Goal: Transaction & Acquisition: Purchase product/service

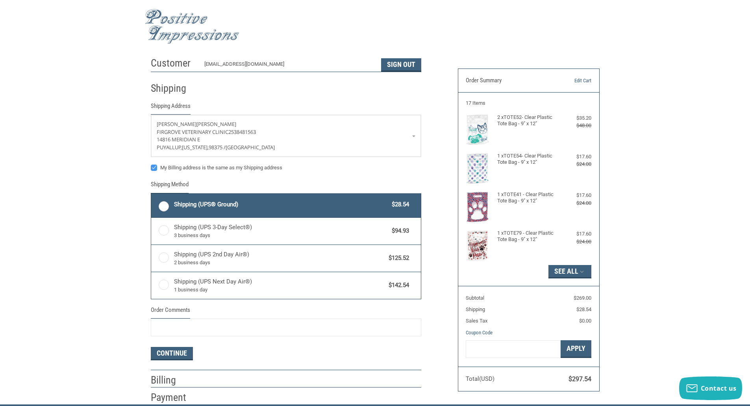
radio input "true"
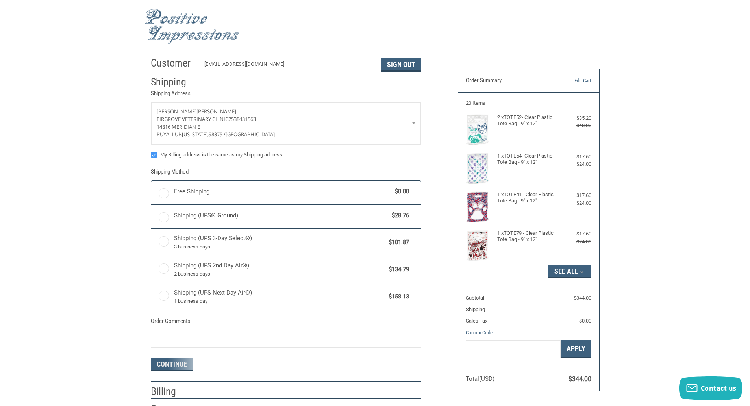
radio input "true"
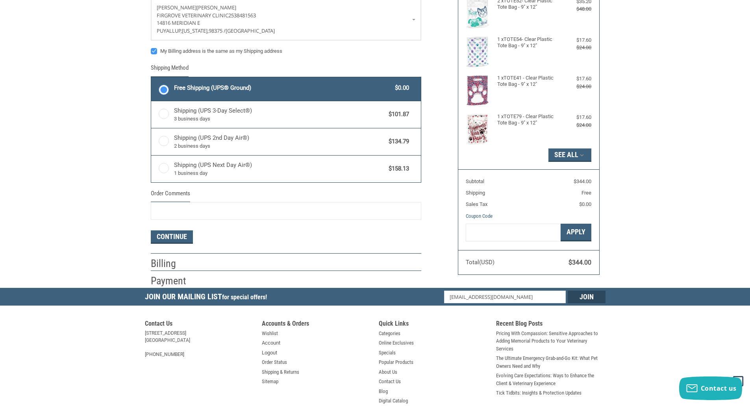
scroll to position [118, 0]
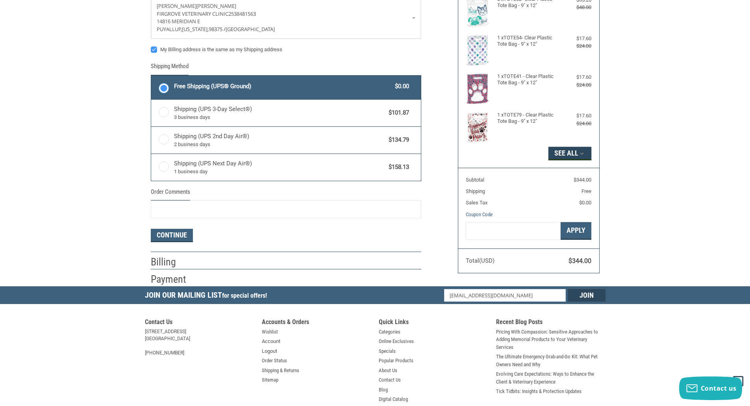
click at [578, 154] on icon "button" at bounding box center [581, 153] width 7 height 7
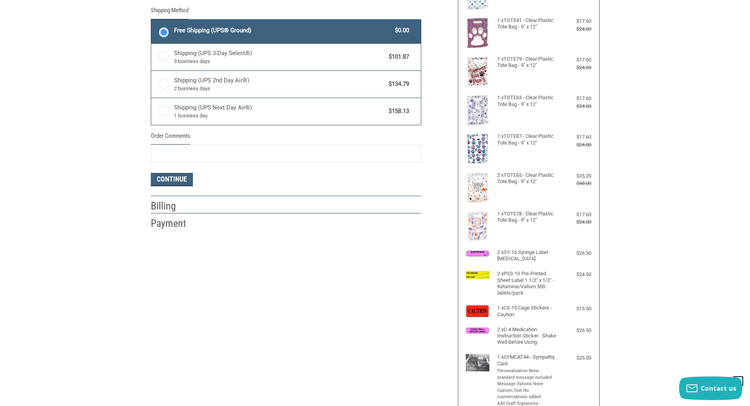
scroll to position [89, 0]
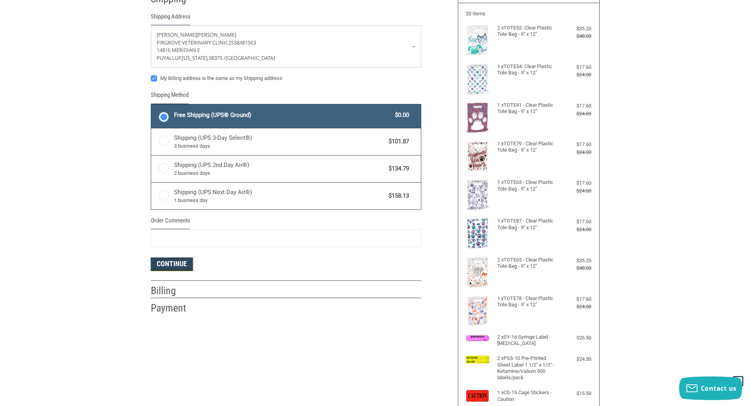
click at [175, 265] on button "Continue" at bounding box center [172, 263] width 42 height 13
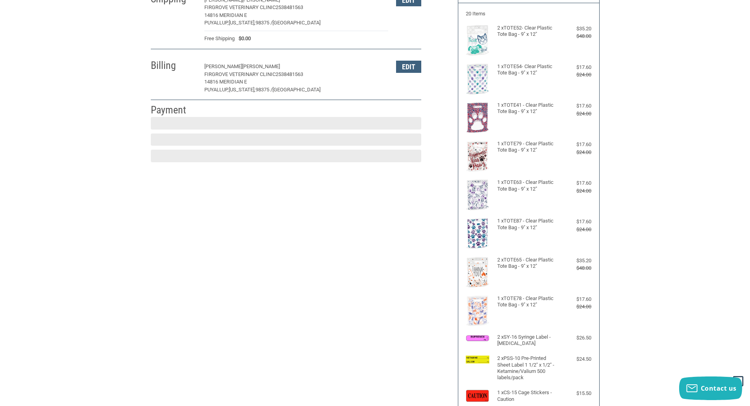
scroll to position [109, 0]
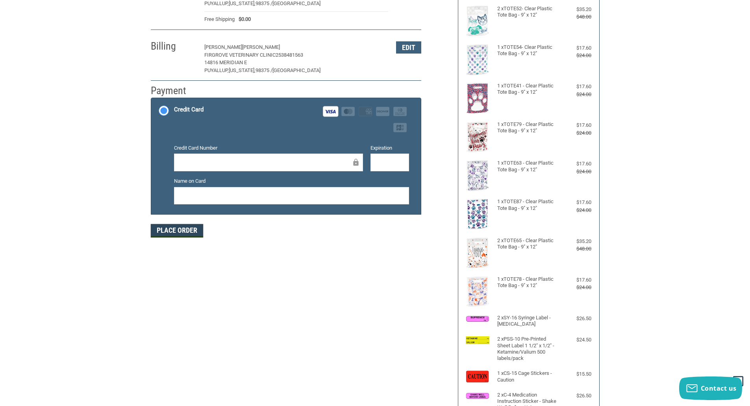
click at [180, 230] on button "Place Order" at bounding box center [177, 230] width 52 height 13
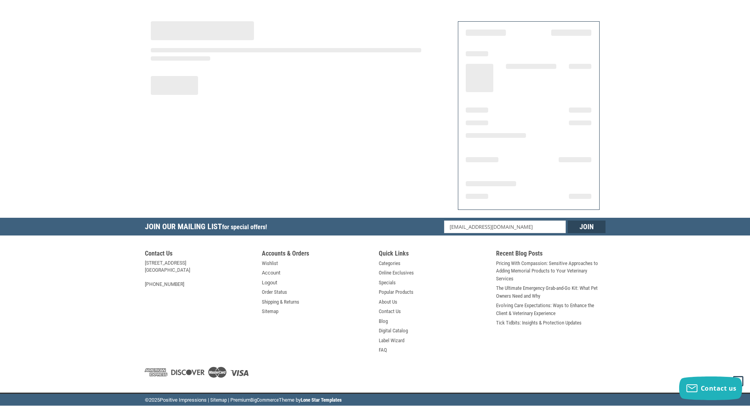
scroll to position [47, 0]
